Goal: Task Accomplishment & Management: Use online tool/utility

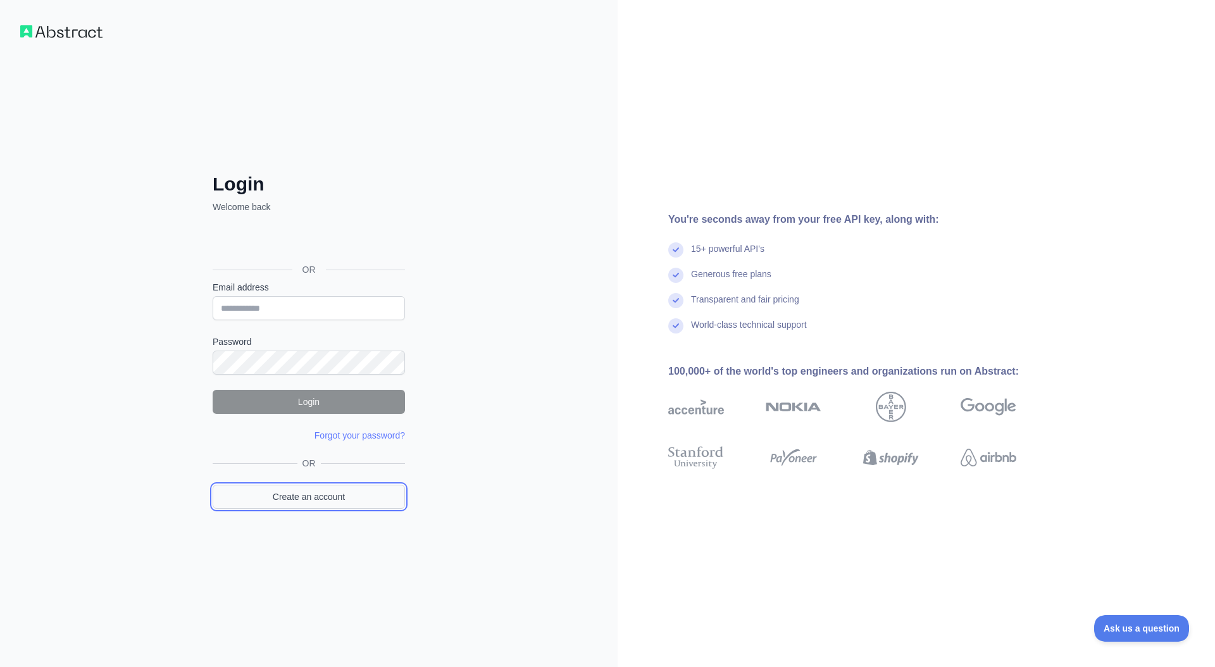
click at [303, 506] on link "Create an account" at bounding box center [309, 497] width 192 height 24
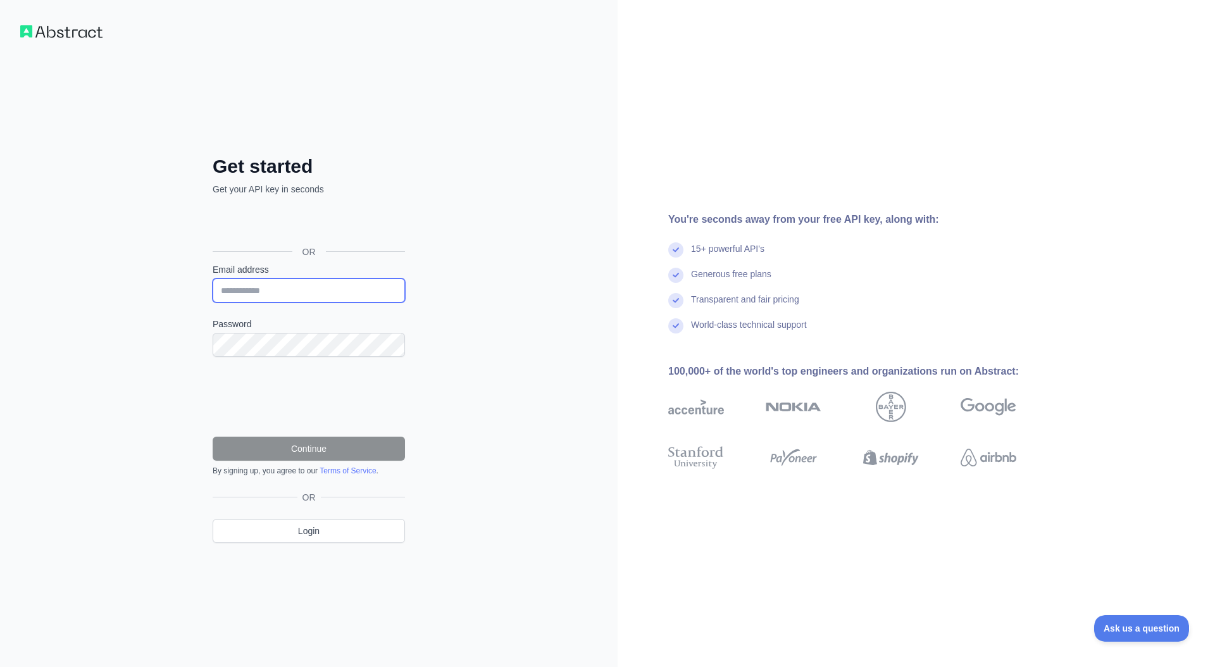
click at [294, 292] on input "Email address" at bounding box center [309, 291] width 192 height 24
type input "**********"
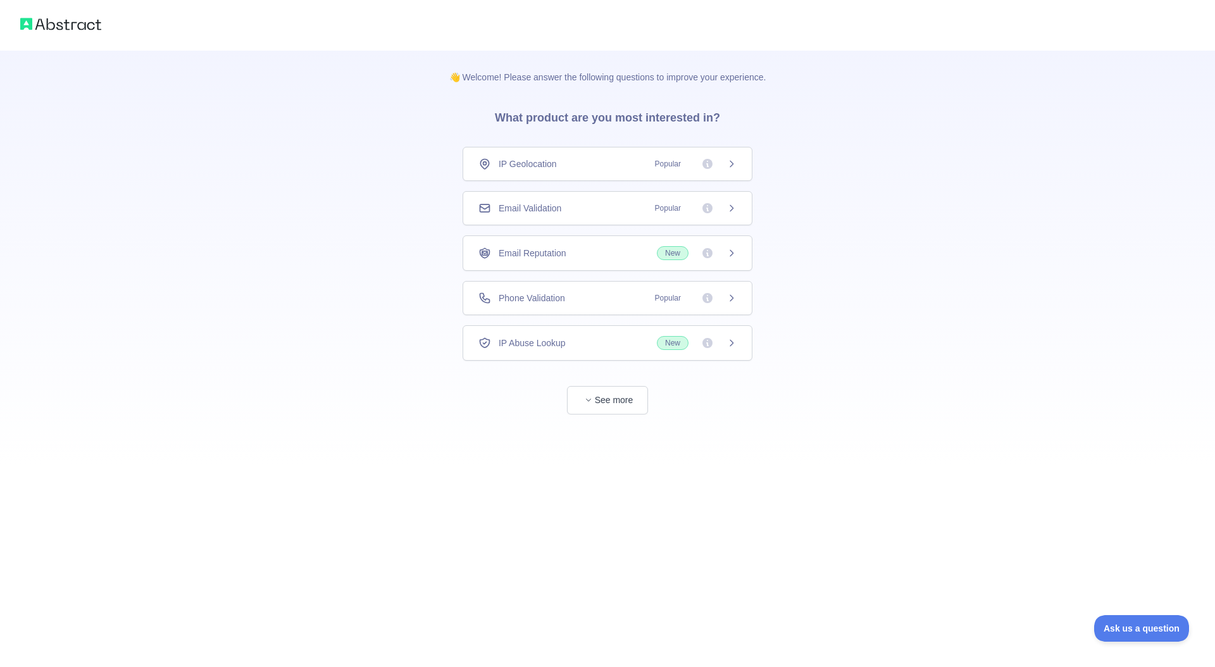
click at [732, 209] on icon at bounding box center [732, 208] width 3 height 6
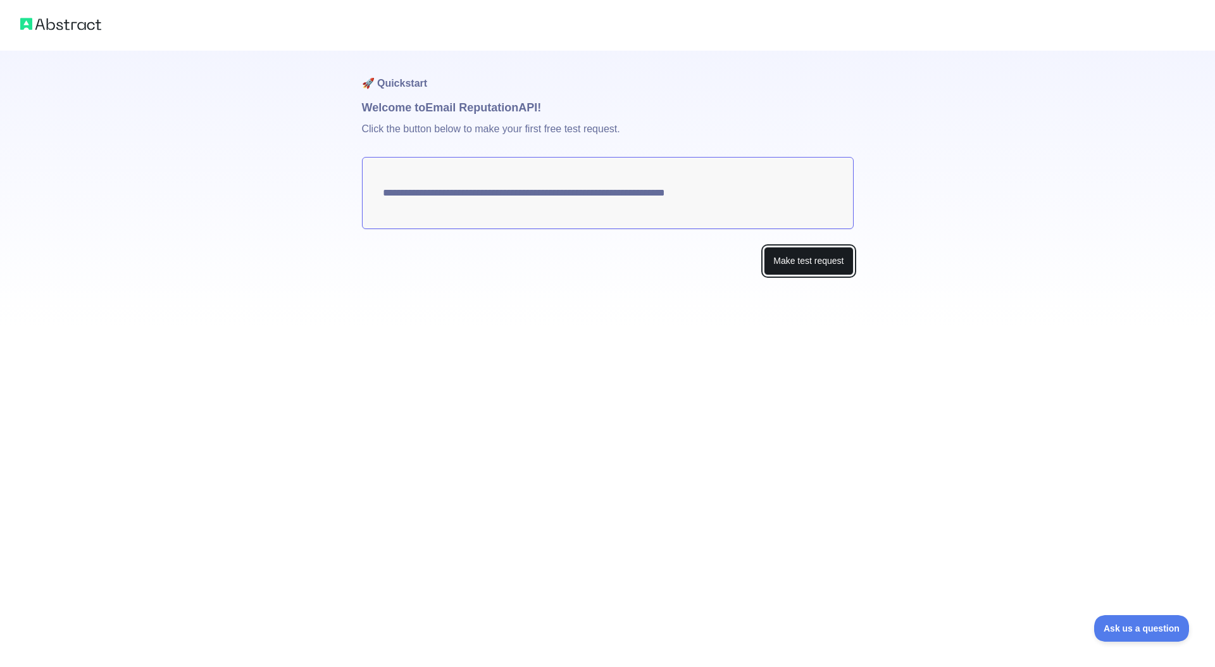
click at [810, 270] on button "Make test request" at bounding box center [808, 261] width 89 height 28
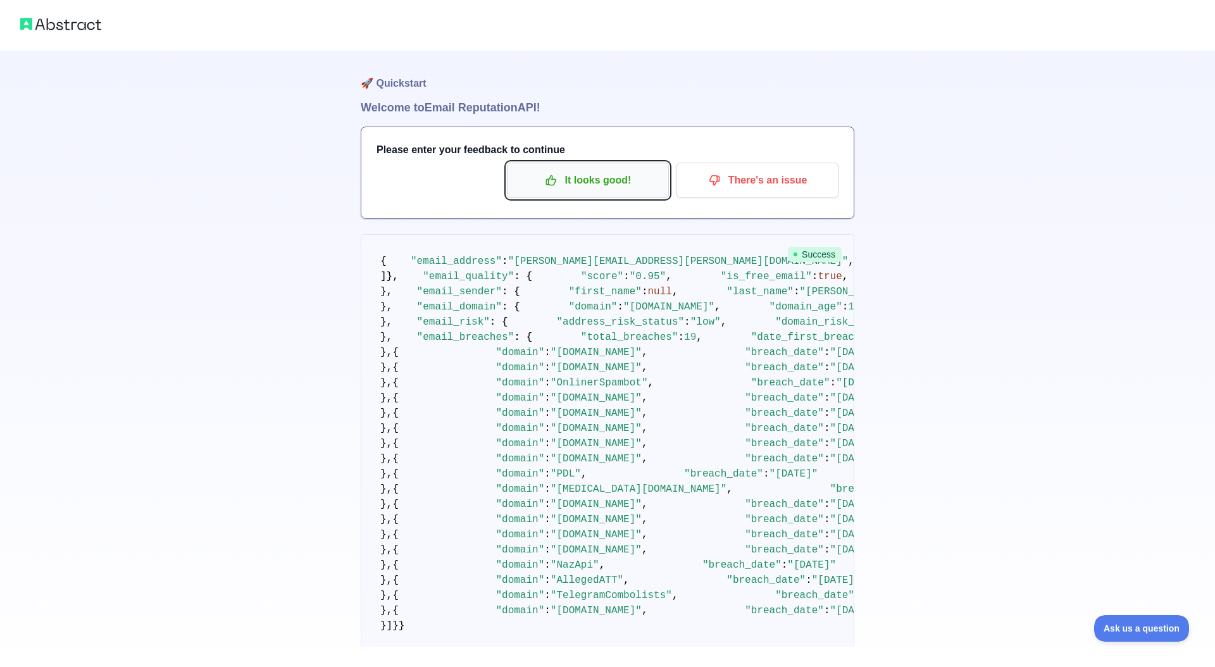
click at [597, 184] on p "It looks good!" at bounding box center [588, 181] width 143 height 22
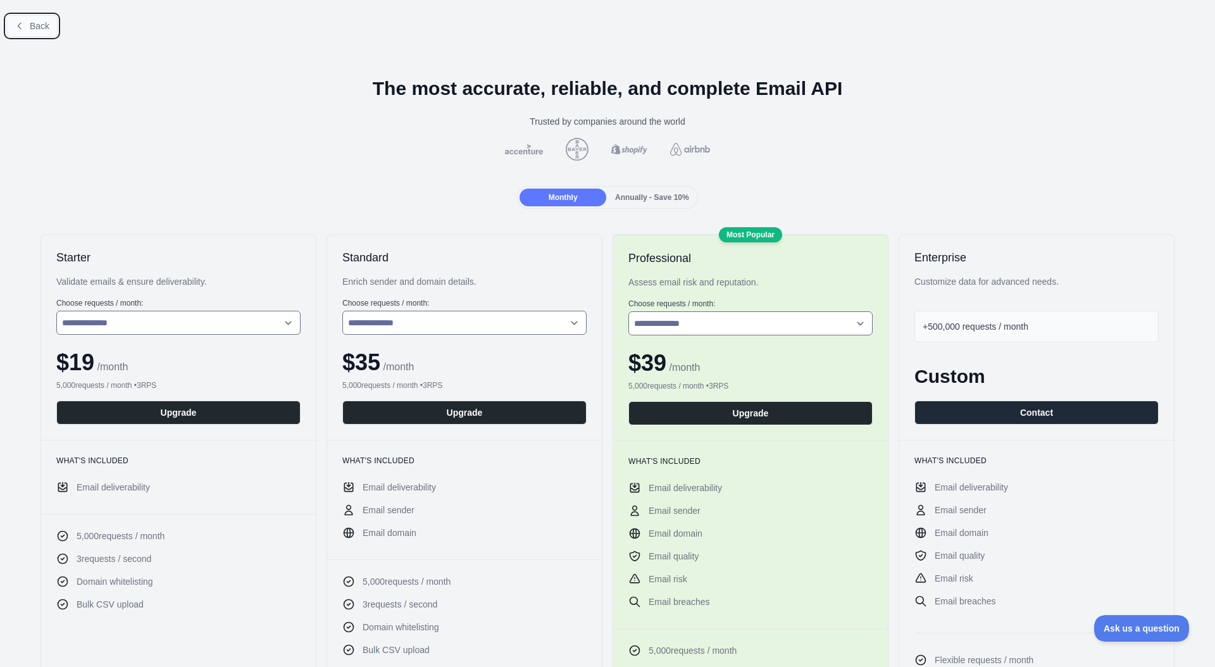
click at [46, 30] on span "Back" at bounding box center [40, 26] width 20 height 10
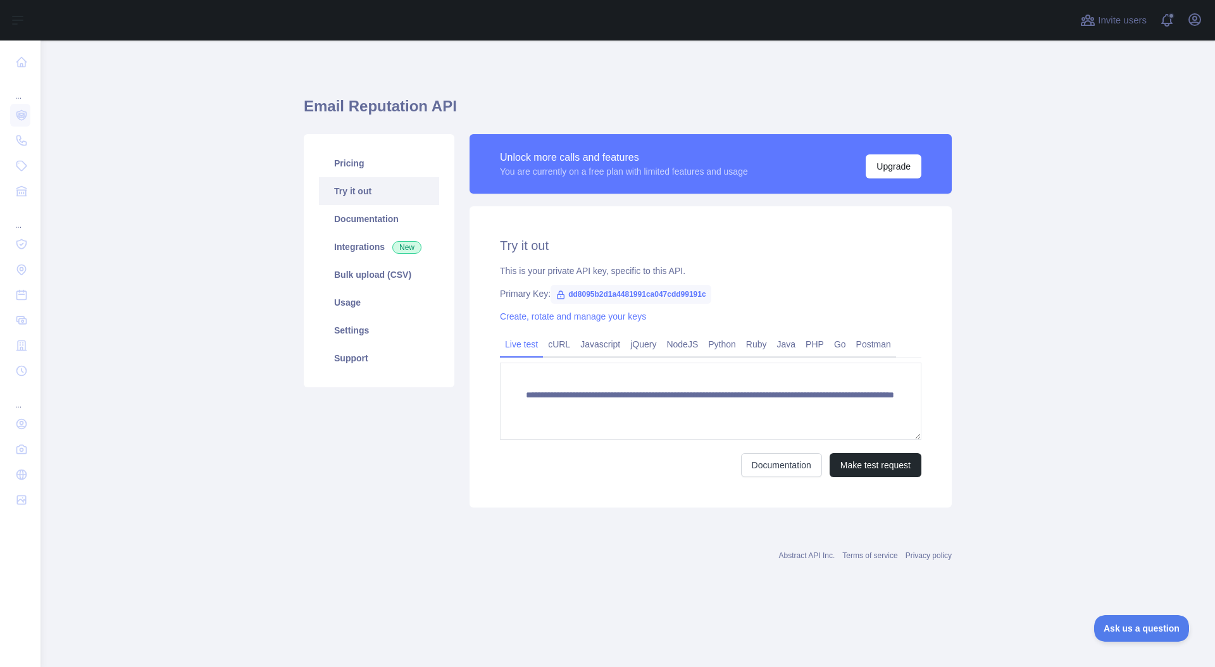
click at [655, 299] on span "dd8095b2d1a4481991ca047cdd99191c" at bounding box center [631, 294] width 161 height 19
click at [574, 296] on span "dd8095b2d1a4481991ca047cdd99191c" at bounding box center [631, 294] width 161 height 19
drag, startPoint x: 568, startPoint y: 295, endPoint x: 727, endPoint y: 295, distance: 158.9
click at [712, 295] on span "dd8095b2d1a4481991ca047cdd99191c" at bounding box center [631, 294] width 161 height 19
copy span "dd8095b2d1a4481991ca047cdd99191c"
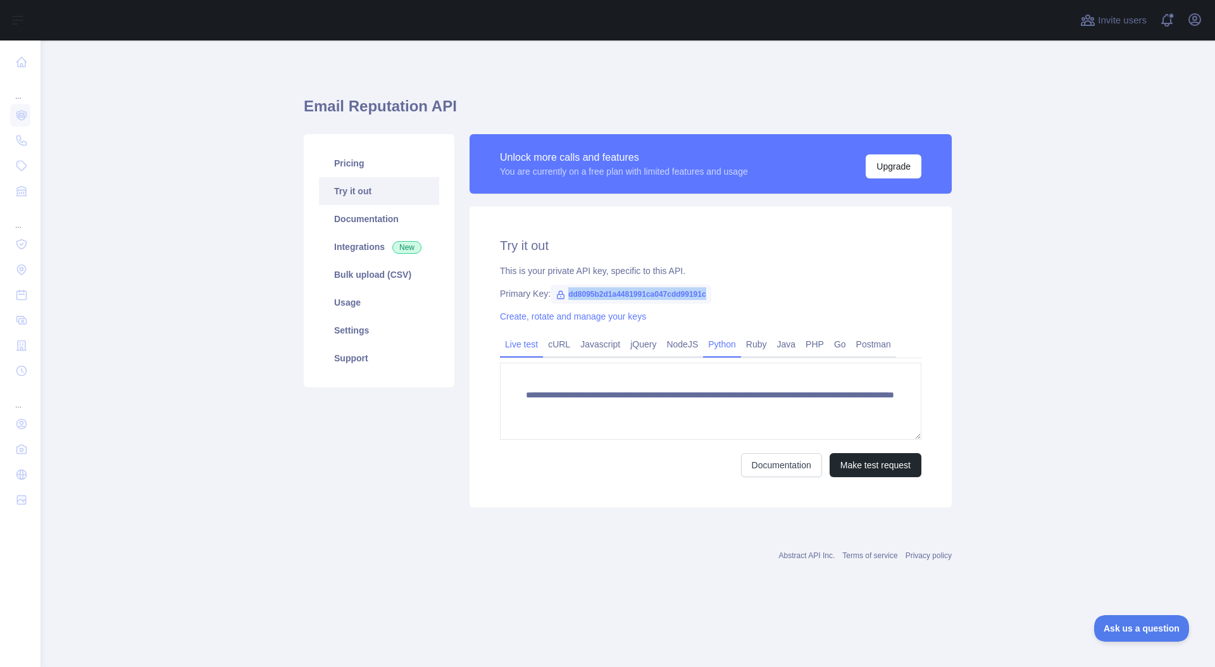
click at [732, 339] on link "Python" at bounding box center [722, 344] width 38 height 20
